Goal: Task Accomplishment & Management: Use online tool/utility

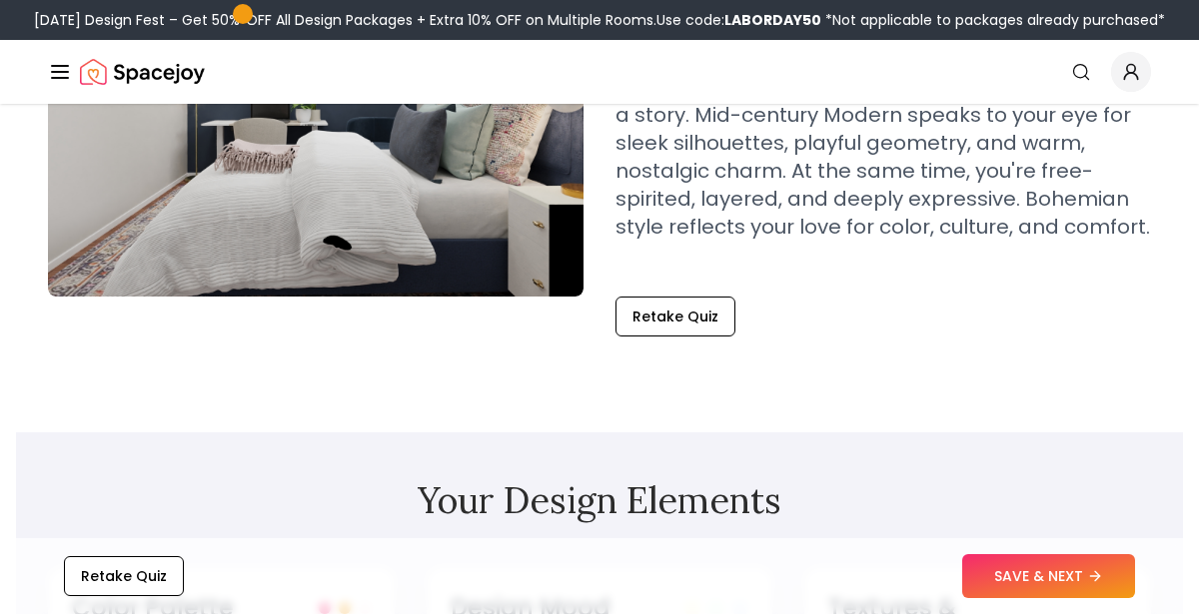
scroll to position [347, 0]
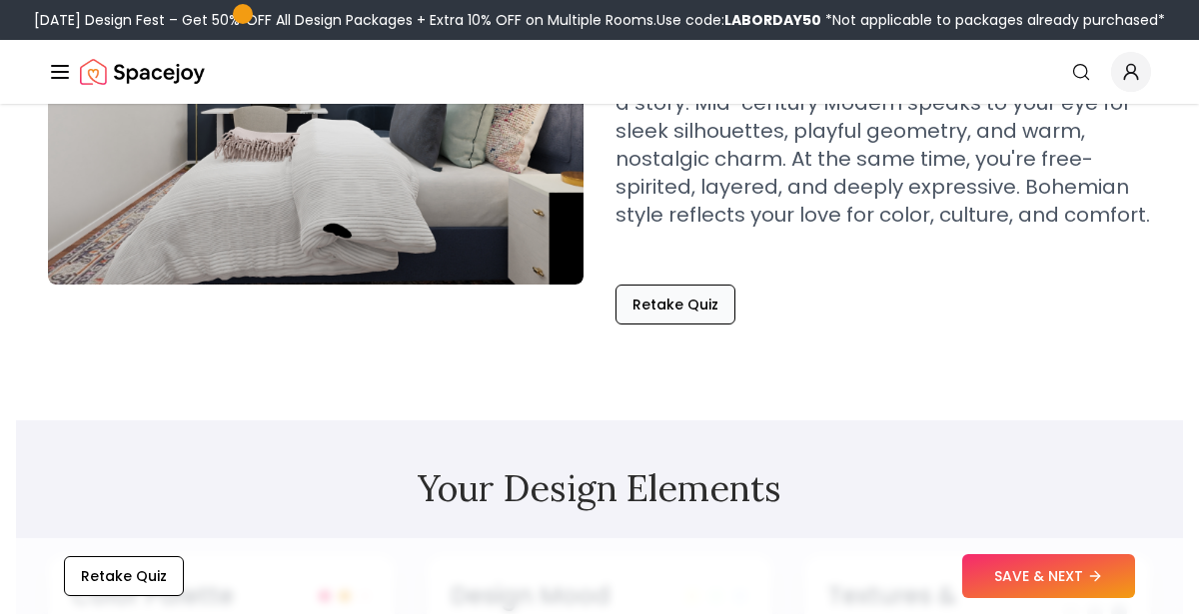
click at [650, 323] on button "Retake Quiz" at bounding box center [675, 305] width 120 height 40
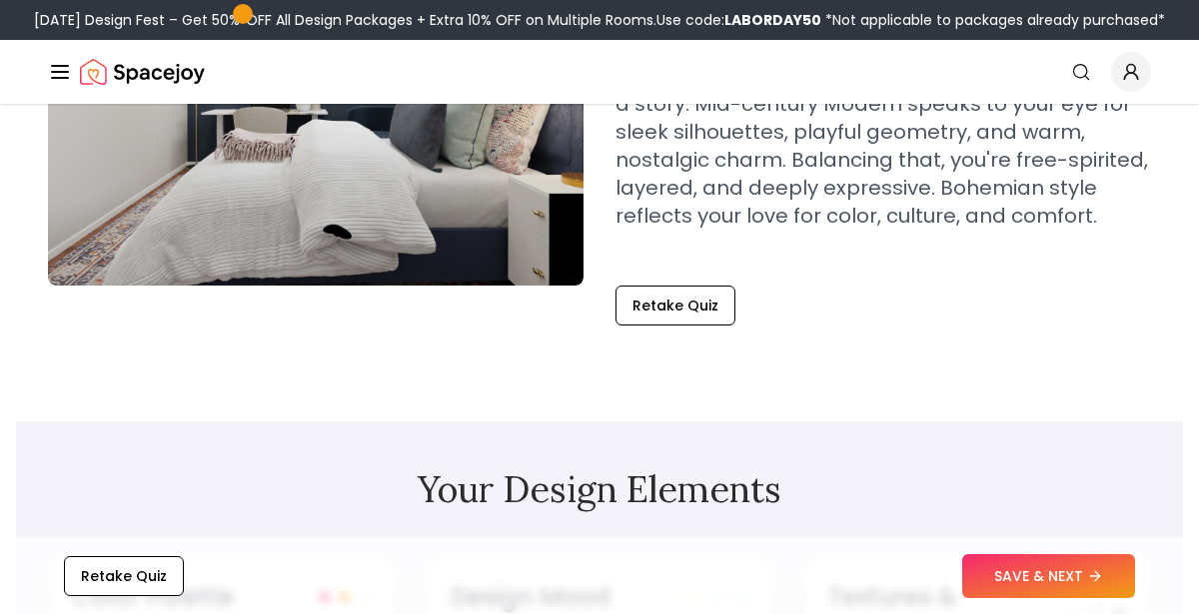
scroll to position [347, 0]
